Goal: Obtain resource: Download file/media

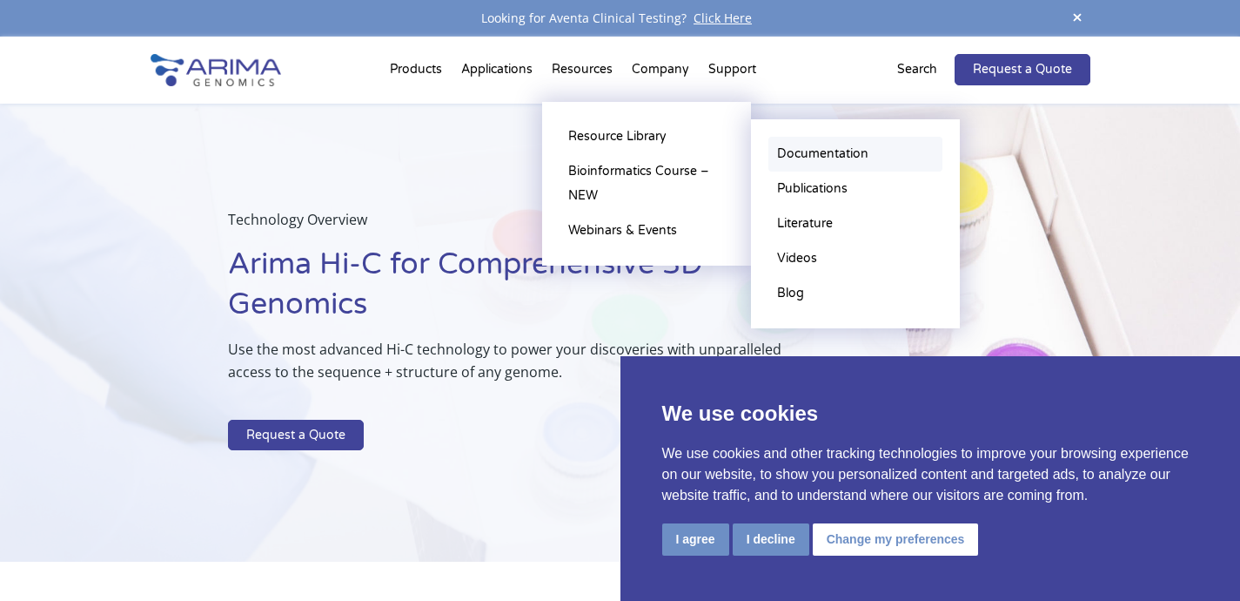
click at [820, 145] on link "Documentation" at bounding box center [855, 154] width 174 height 35
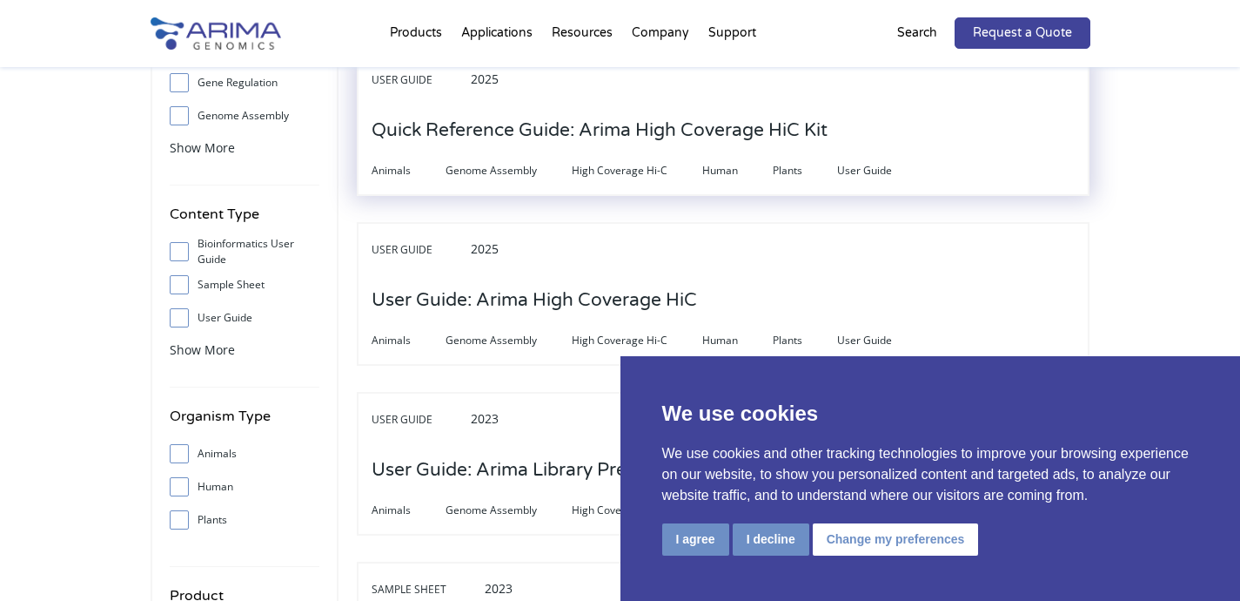
scroll to position [209, 0]
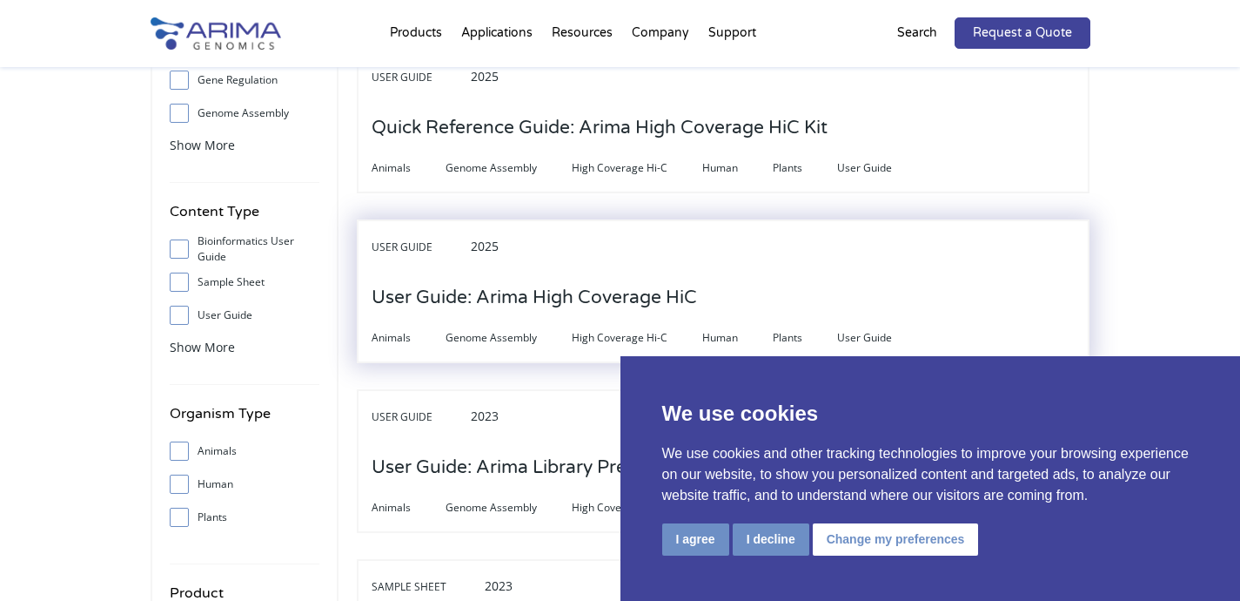
click at [578, 302] on h3 "User Guide: Arima High Coverage HiC" at bounding box center [534, 298] width 325 height 54
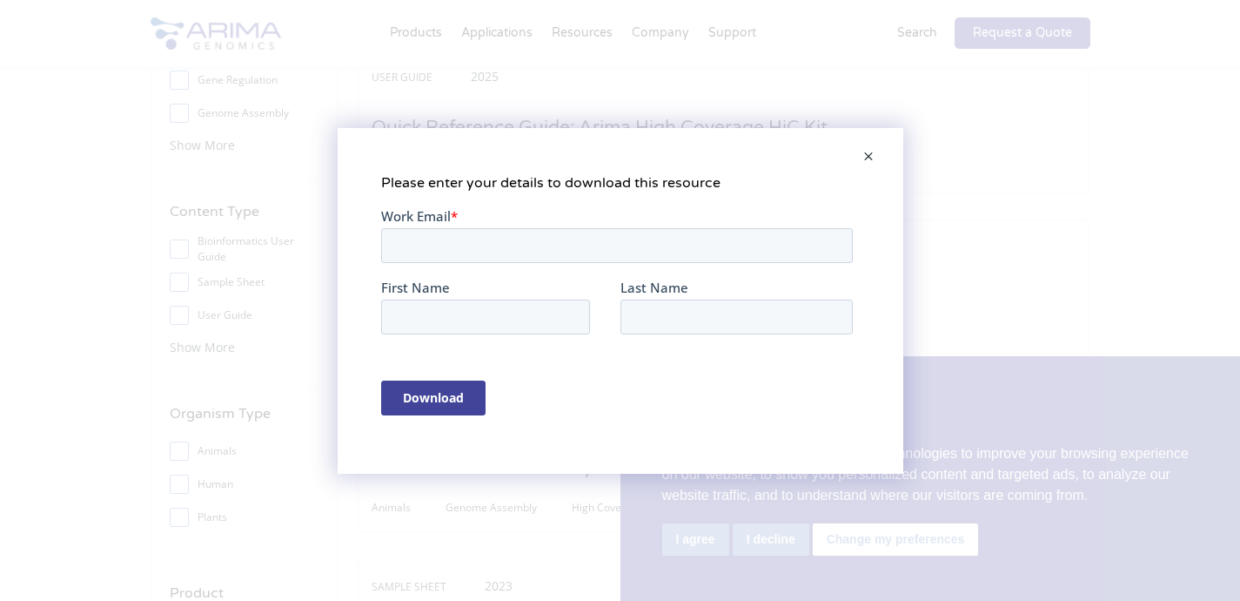
scroll to position [0, 0]
click at [872, 156] on span at bounding box center [868, 158] width 35 height 42
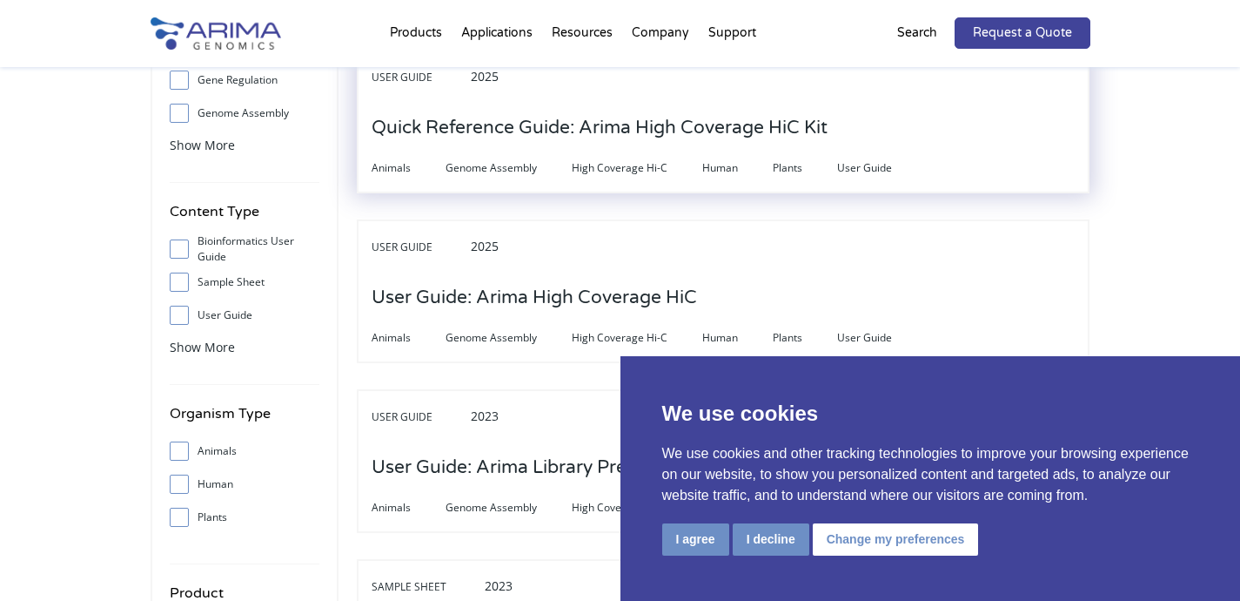
click at [629, 117] on h3 "Quick Reference Guide: Arima High Coverage HiC Kit" at bounding box center [600, 128] width 456 height 54
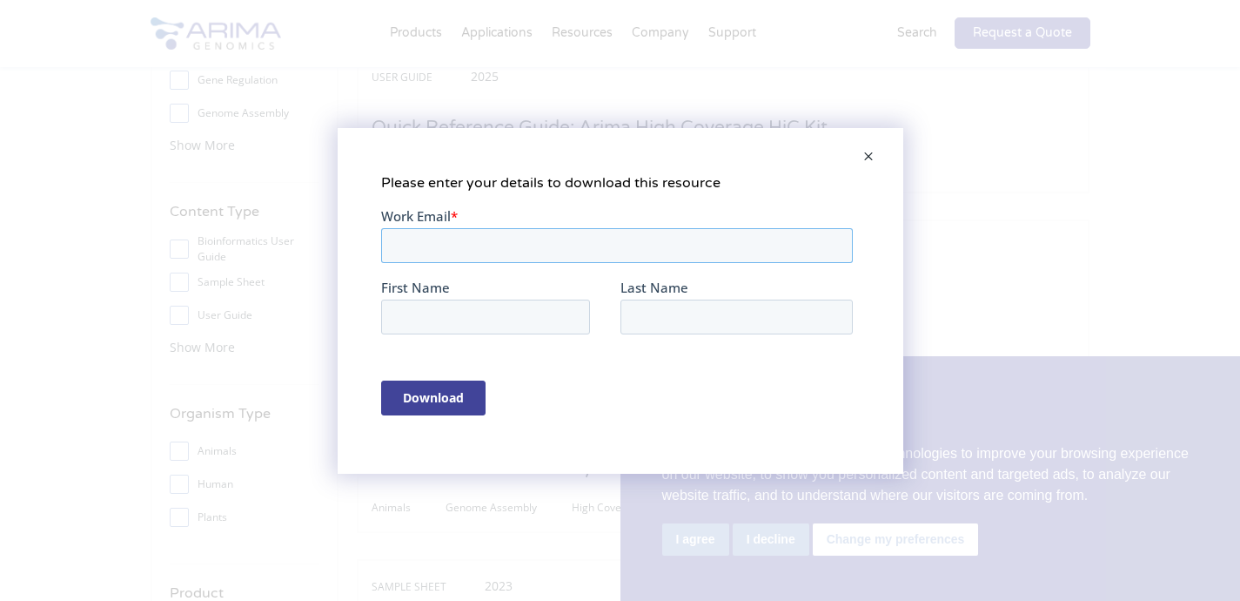
click at [654, 238] on input "Work Email *" at bounding box center [616, 244] width 472 height 35
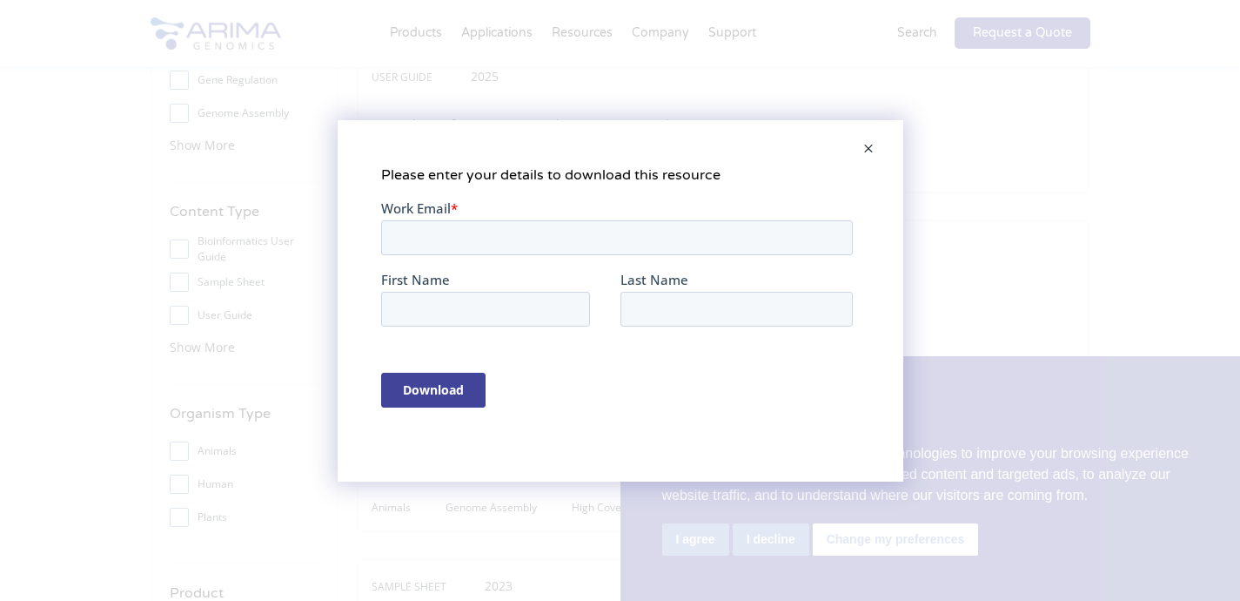
click at [879, 156] on span at bounding box center [868, 150] width 35 height 42
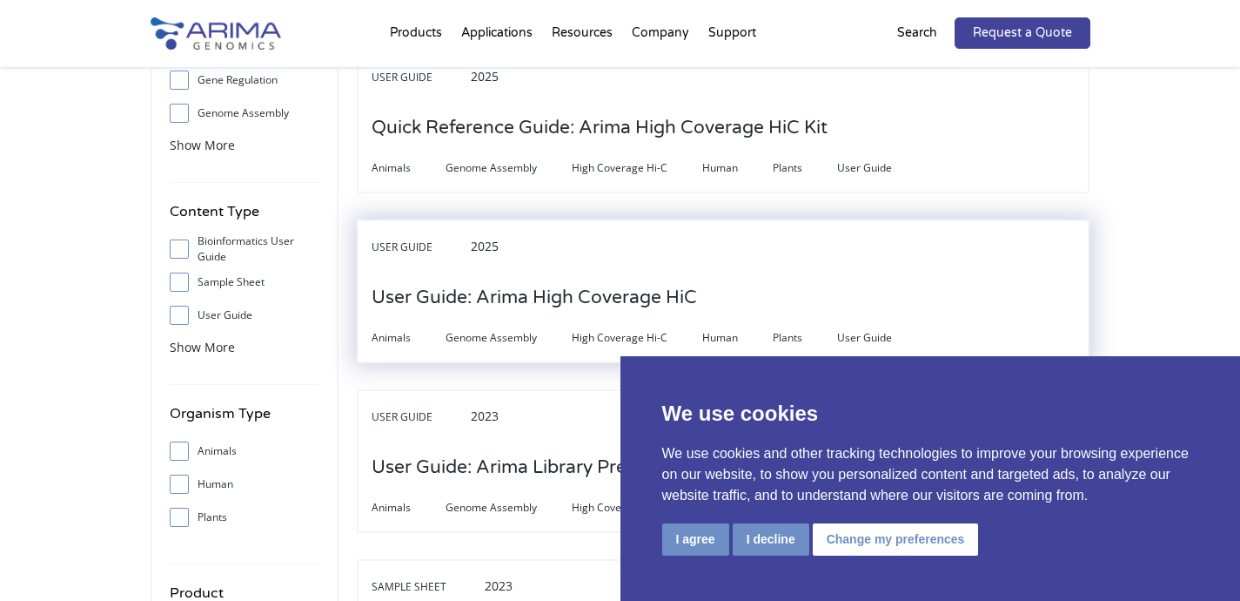
click at [574, 284] on h3 "User Guide: Arima High Coverage HiC" at bounding box center [534, 298] width 325 height 54
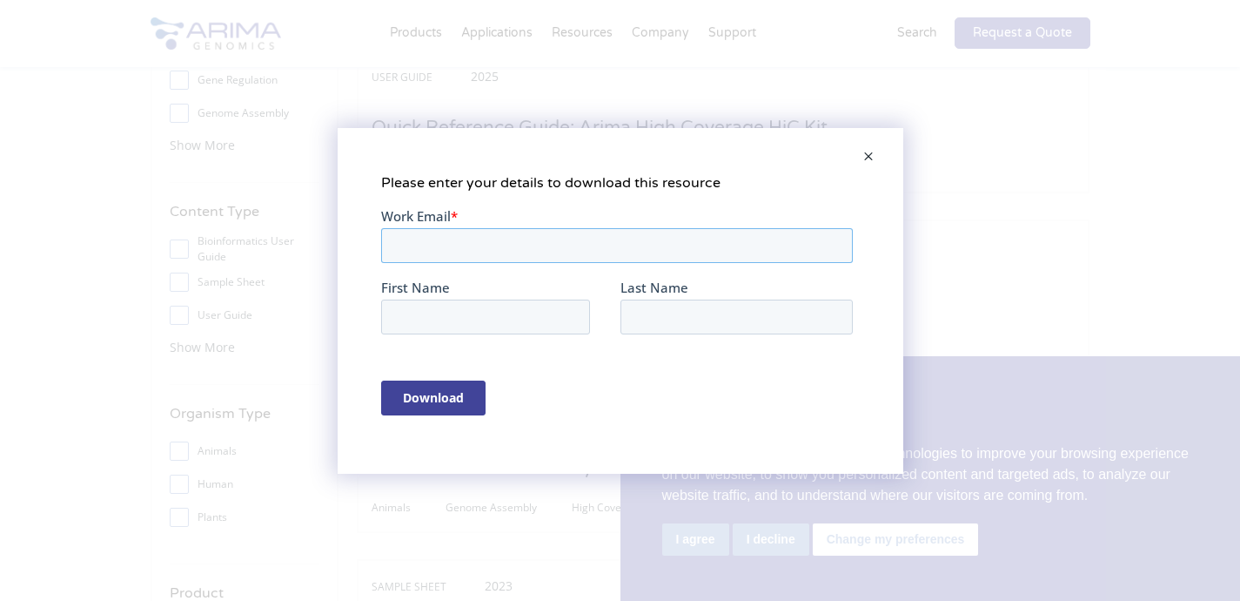
click at [544, 245] on input "Work Email *" at bounding box center [616, 244] width 472 height 35
type input "nbittner@pacb.com"
click at [494, 314] on input "First Name" at bounding box center [484, 316] width 209 height 35
type input "Noelle"
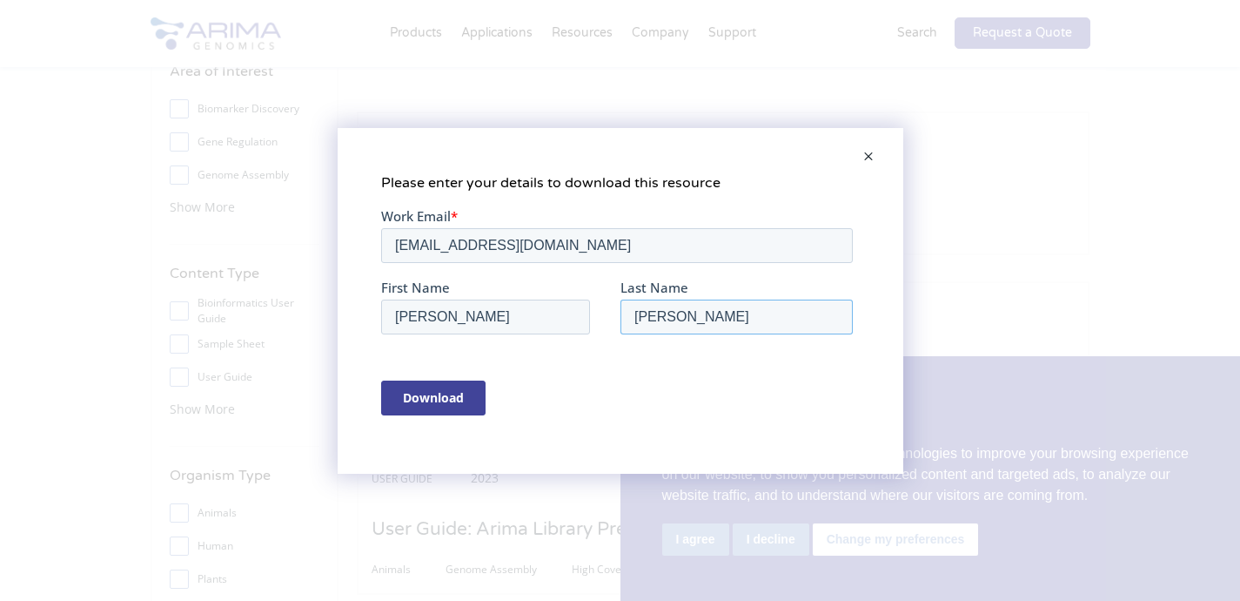
scroll to position [139, 0]
type input "Bittner"
click at [468, 395] on input "Download" at bounding box center [432, 396] width 104 height 35
